Goal: Information Seeking & Learning: Learn about a topic

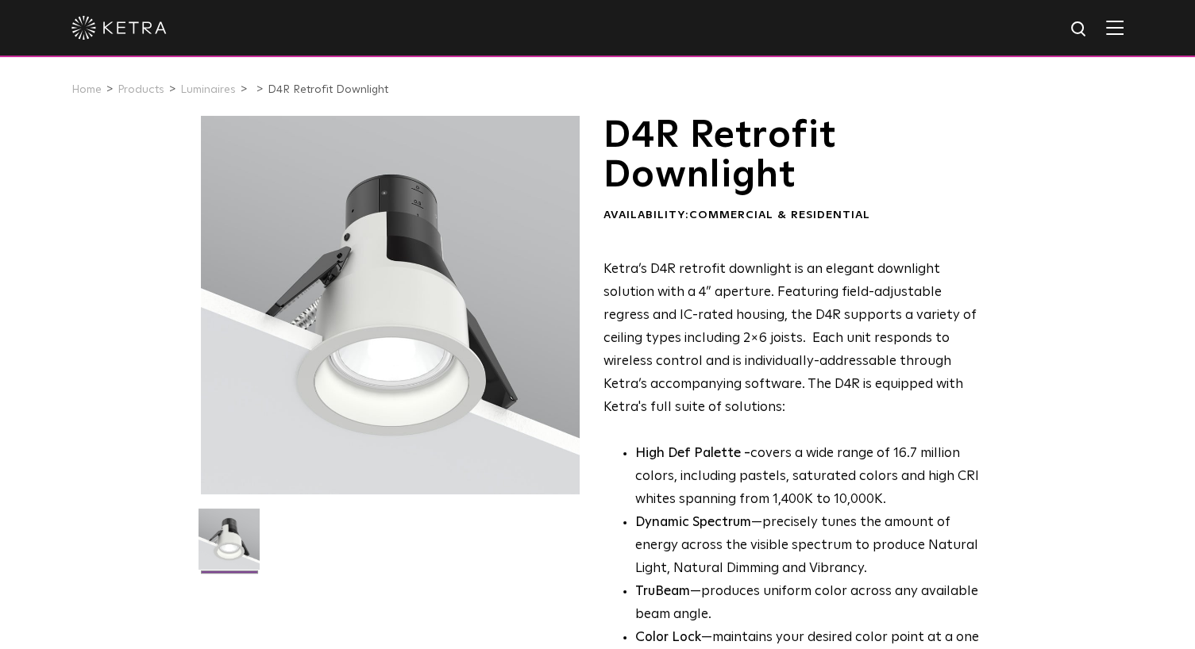
click at [725, 279] on p "Ketra’s D4R retrofit downlight is an elegant downlight solution with a 4” apert…" at bounding box center [796, 339] width 387 height 160
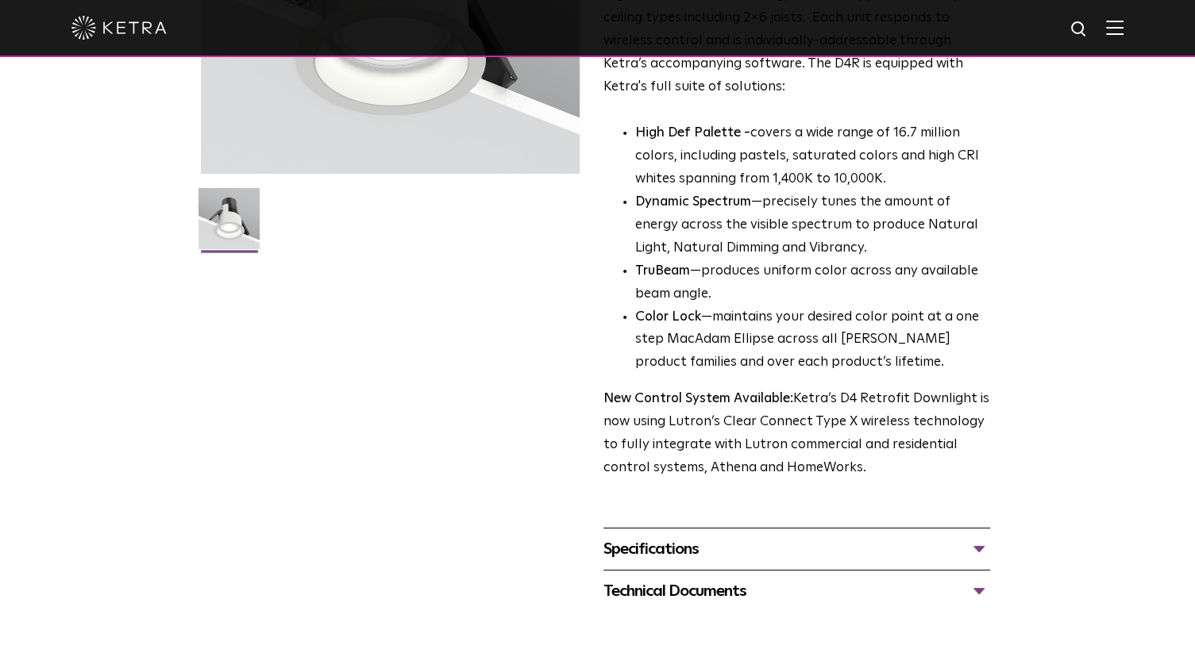
scroll to position [318, 0]
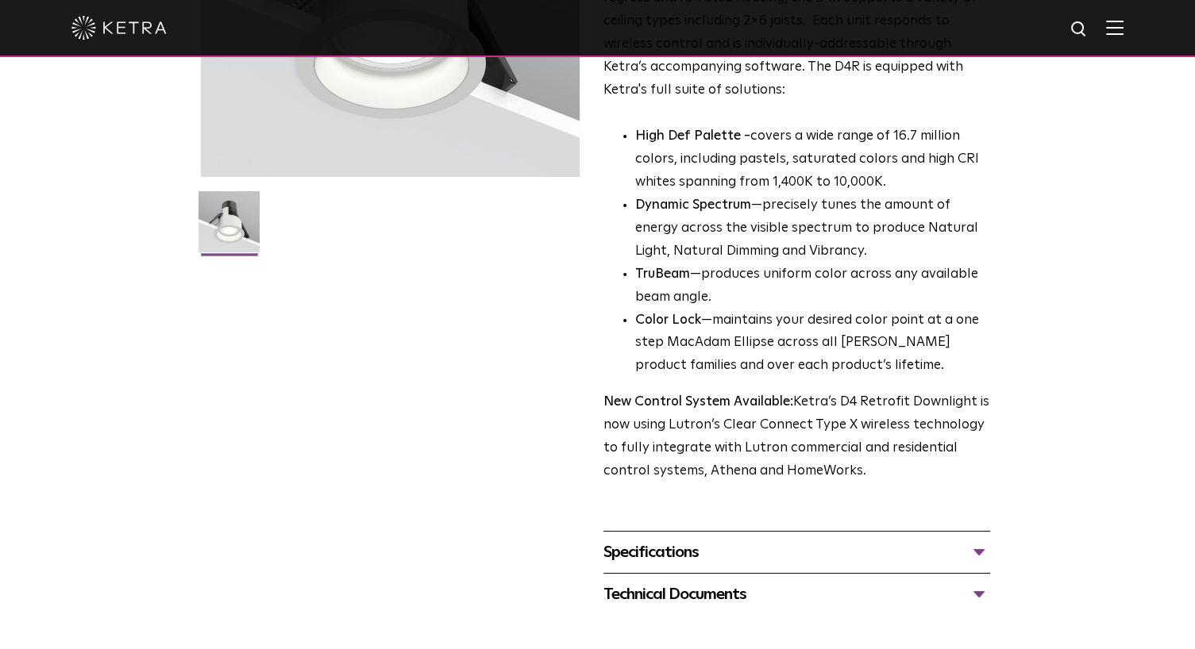
click at [718, 278] on li "TruBeam —produces uniform color across any available beam angle." at bounding box center [812, 287] width 355 height 46
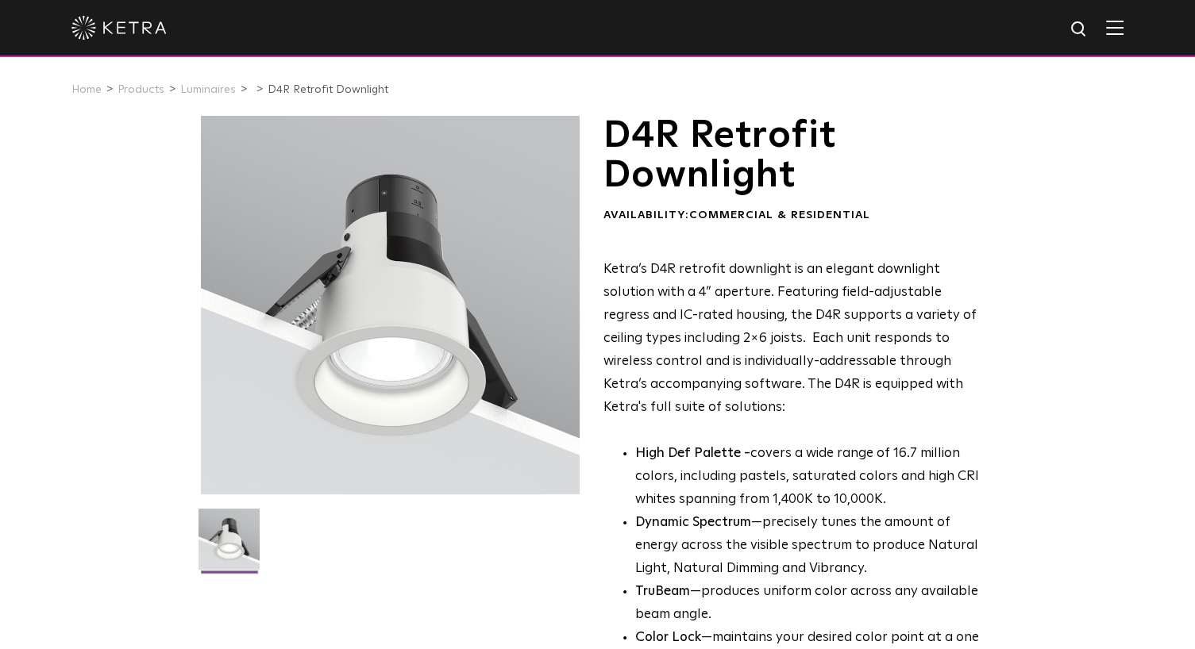
scroll to position [79, 0]
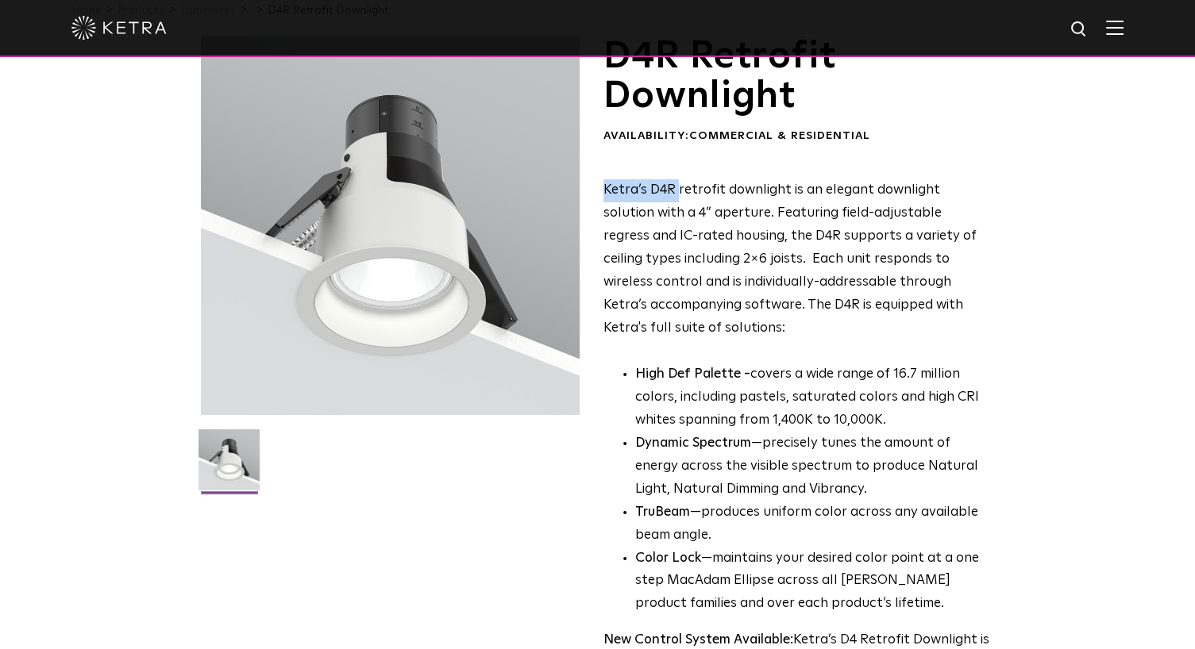
drag, startPoint x: 604, startPoint y: 192, endPoint x: 658, endPoint y: 195, distance: 54.0
click at [674, 195] on p "Ketra’s D4R retrofit downlight is an elegant downlight solution with a 4” apert…" at bounding box center [796, 259] width 387 height 160
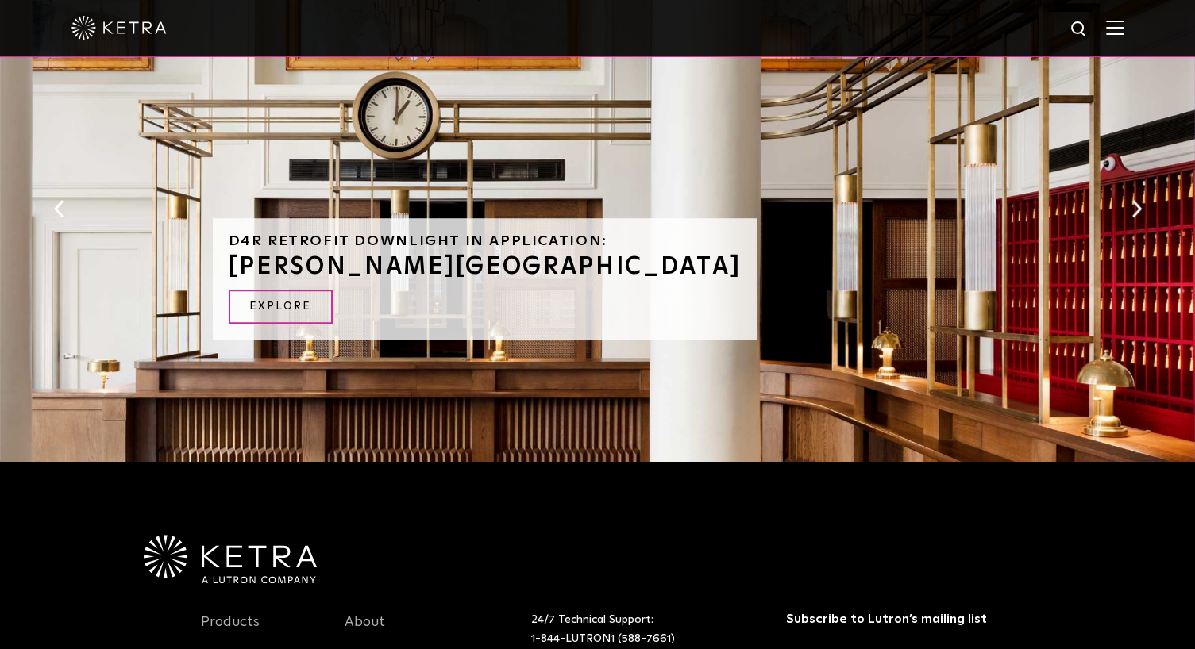
scroll to position [1032, 0]
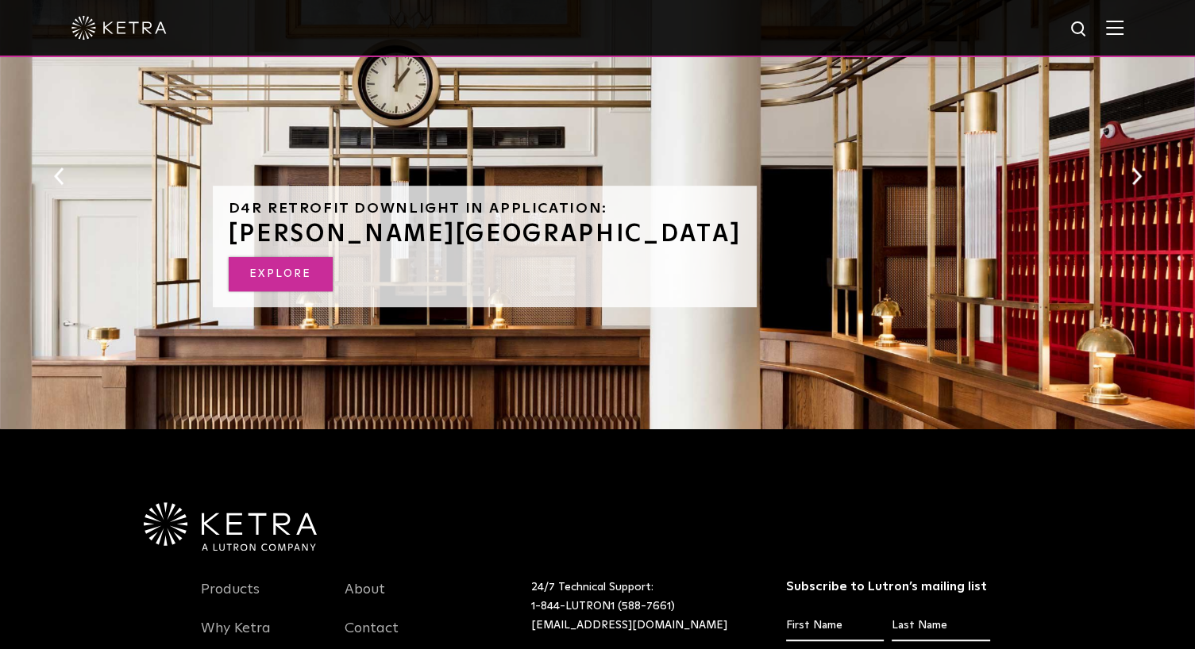
click at [251, 264] on link "EXPLORE" at bounding box center [281, 274] width 104 height 34
